Goal: Task Accomplishment & Management: Manage account settings

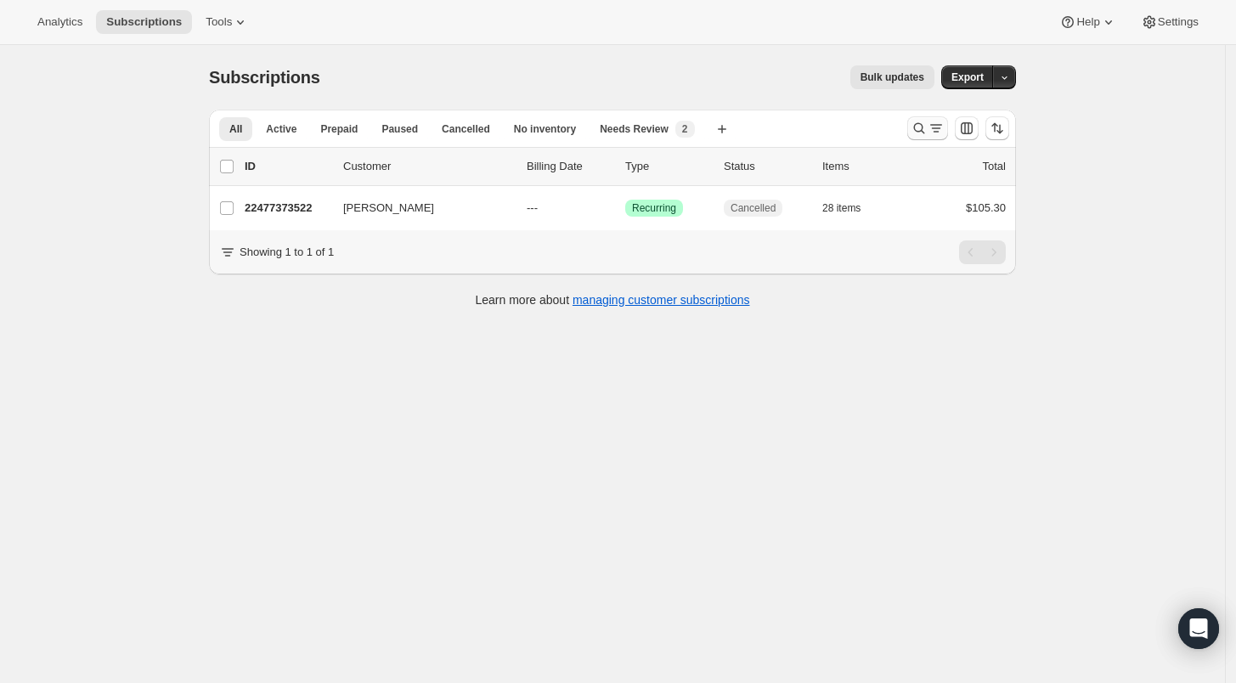
click at [924, 127] on icon "Search and filter results" at bounding box center [919, 128] width 17 height 17
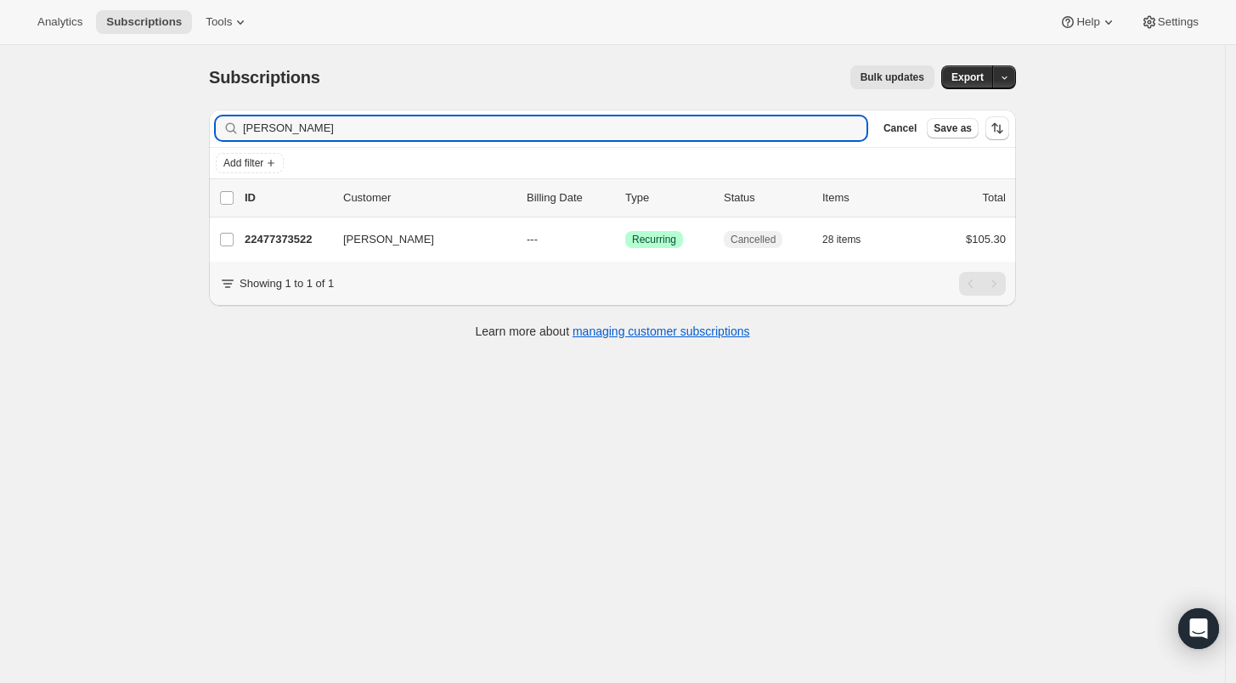
drag, startPoint x: 345, startPoint y: 129, endPoint x: 234, endPoint y: 125, distance: 111.4
click at [234, 125] on div "annie hlavacek Clear" at bounding box center [541, 128] width 651 height 24
type input "Annie Hlavacek"
